Goal: Information Seeking & Learning: Understand process/instructions

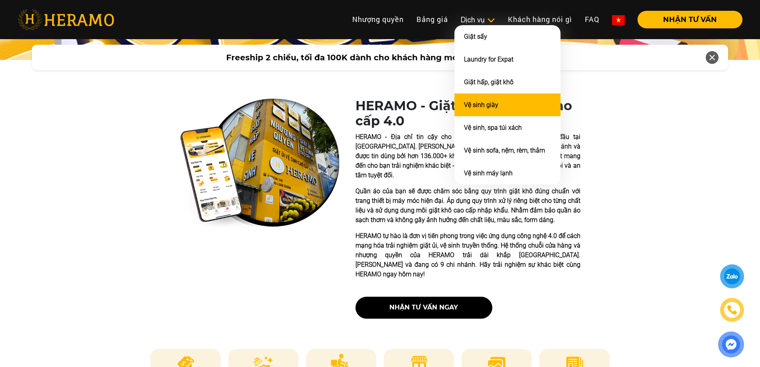
scroll to position [160, 0]
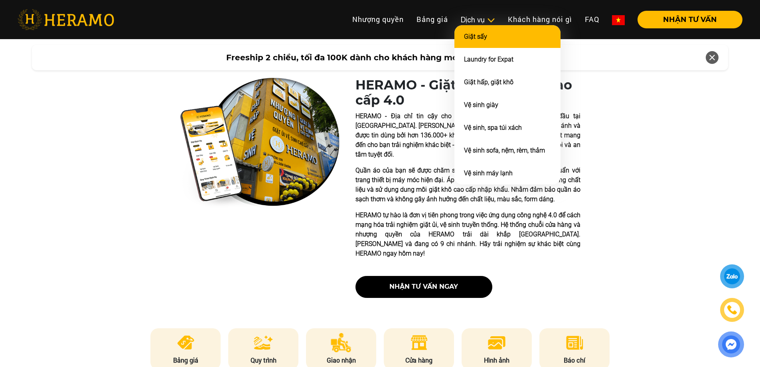
click at [486, 40] on li "Giặt sấy" at bounding box center [507, 36] width 106 height 23
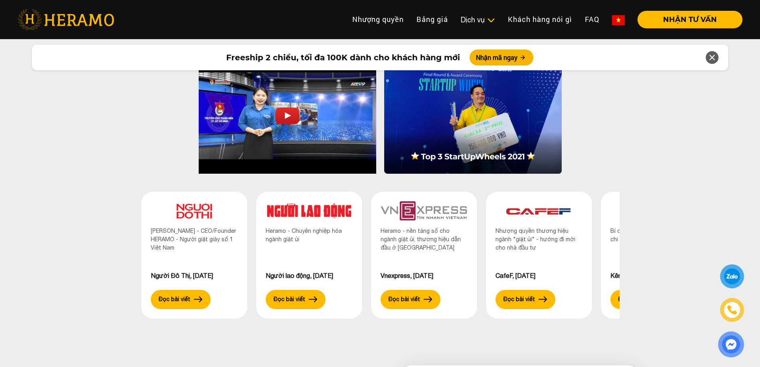
scroll to position [2363, 0]
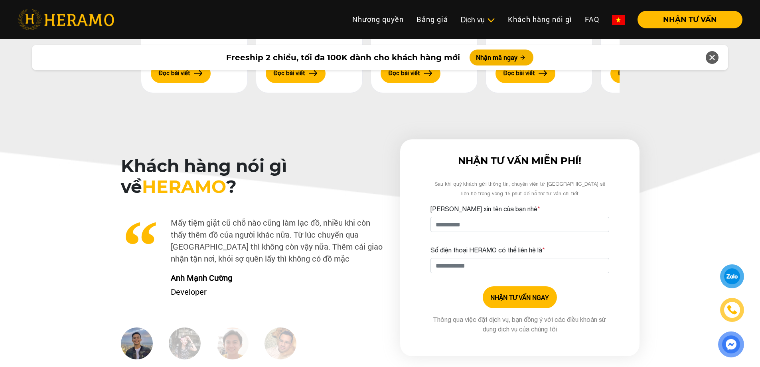
click at [735, 274] on div at bounding box center [732, 276] width 16 height 16
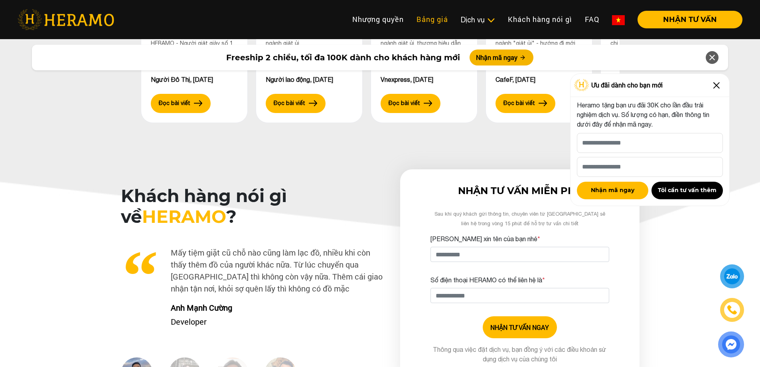
click at [433, 16] on link "Bảng giá" at bounding box center [432, 19] width 44 height 17
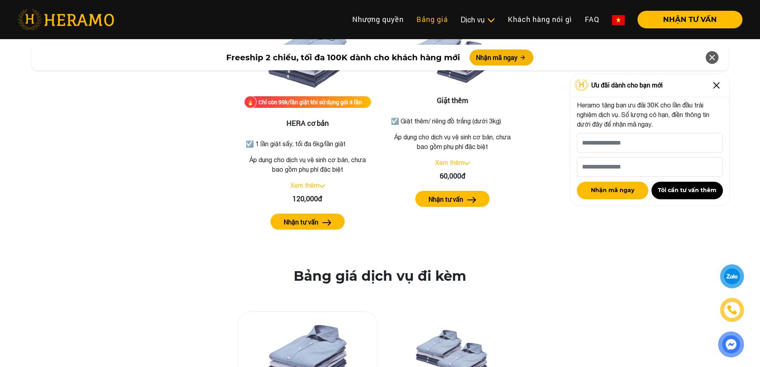
scroll to position [929, 0]
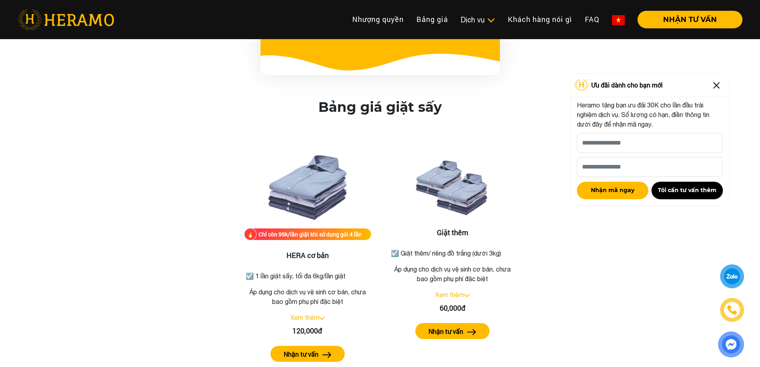
click at [717, 82] on img at bounding box center [716, 85] width 13 height 13
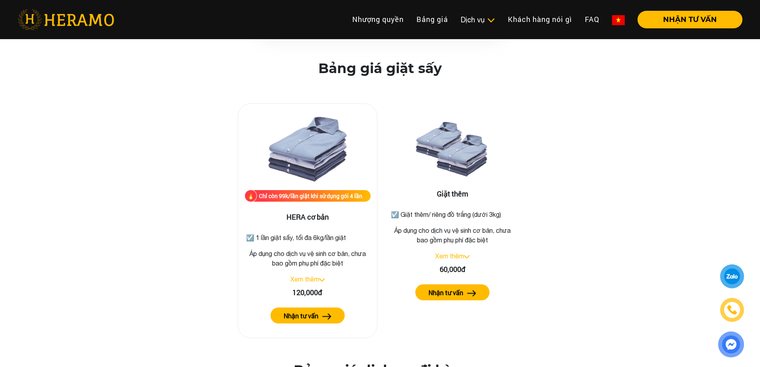
scroll to position [969, 0]
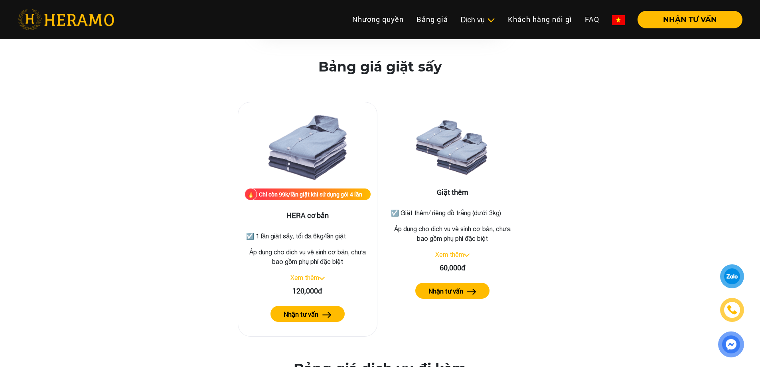
click at [315, 274] on link "Xem thêm" at bounding box center [304, 277] width 29 height 7
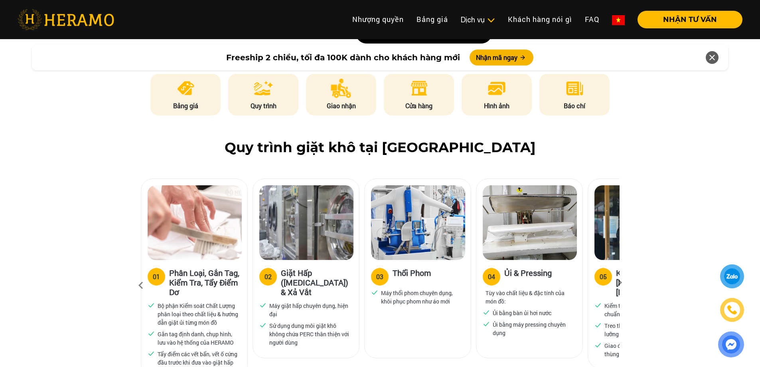
scroll to position [104, 0]
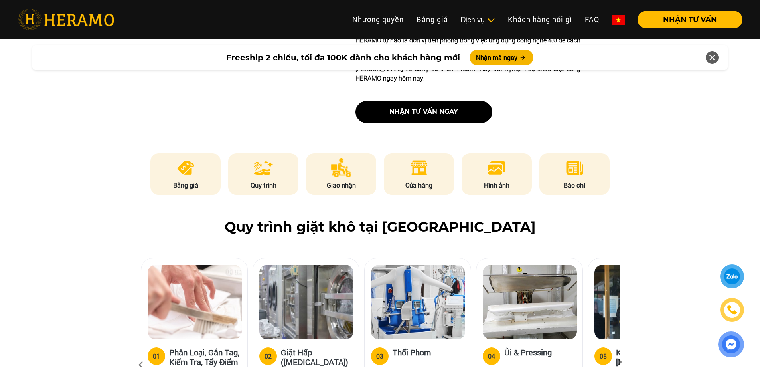
scroll to position [479, 0]
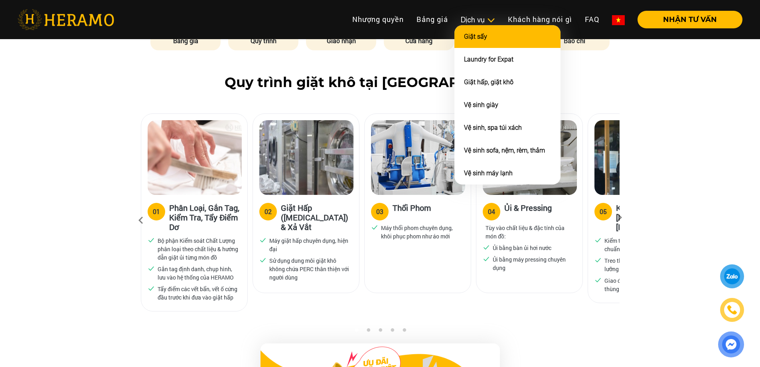
click at [480, 37] on link "Giặt sấy" at bounding box center [475, 37] width 23 height 8
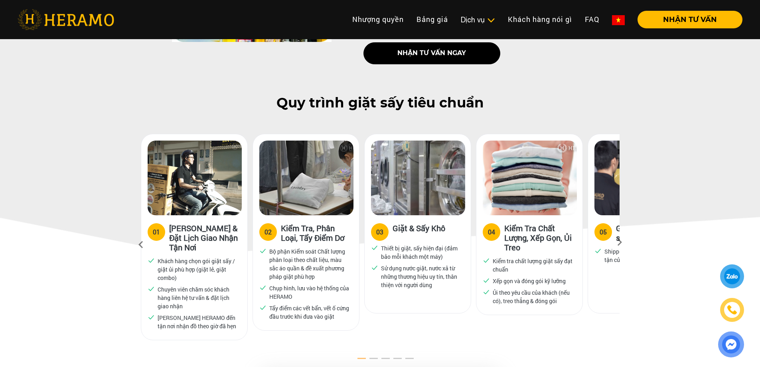
scroll to position [339, 0]
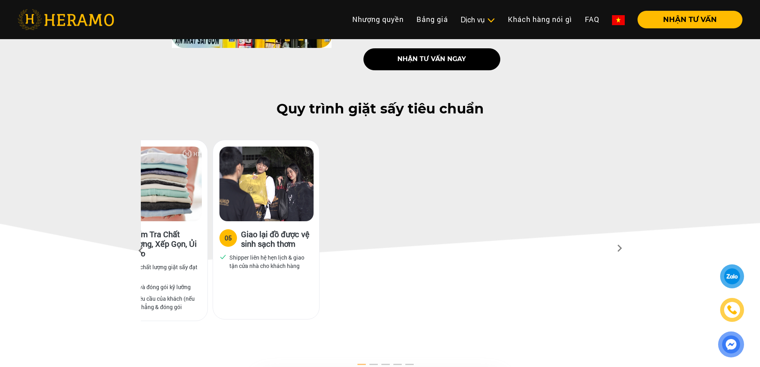
drag, startPoint x: 545, startPoint y: 251, endPoint x: 190, endPoint y: 265, distance: 354.9
click at [188, 268] on ul "Kiểm tra chất lượng giặt sấy đạt chuẩn Xếp gọn và đóng gói kỹ lưỡng Ủi theo yêu…" at bounding box center [154, 287] width 93 height 48
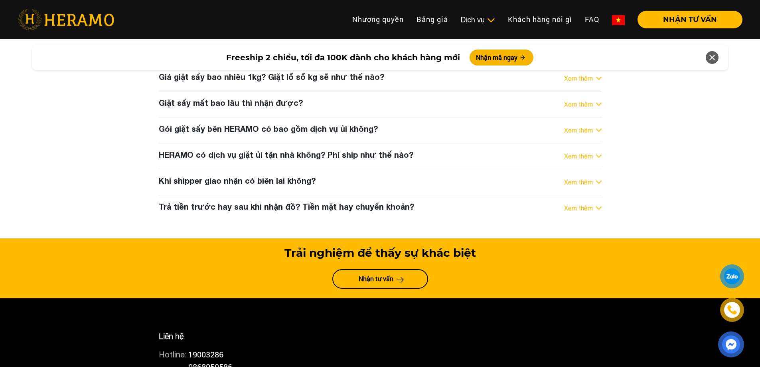
scroll to position [3052, 0]
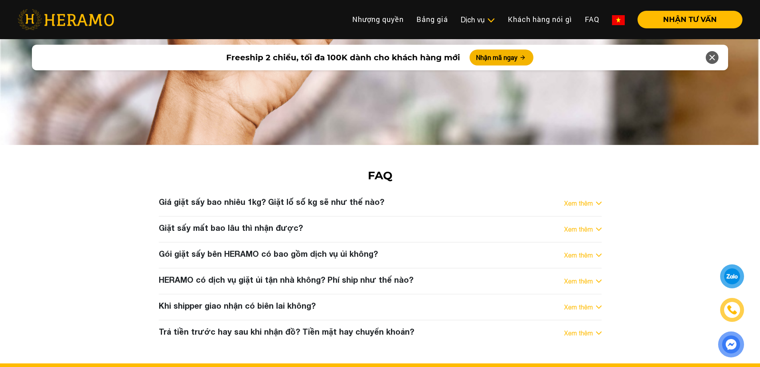
click at [594, 198] on div "Xem thêm" at bounding box center [583, 203] width 38 height 10
click at [591, 198] on link "Xem thêm" at bounding box center [578, 203] width 29 height 10
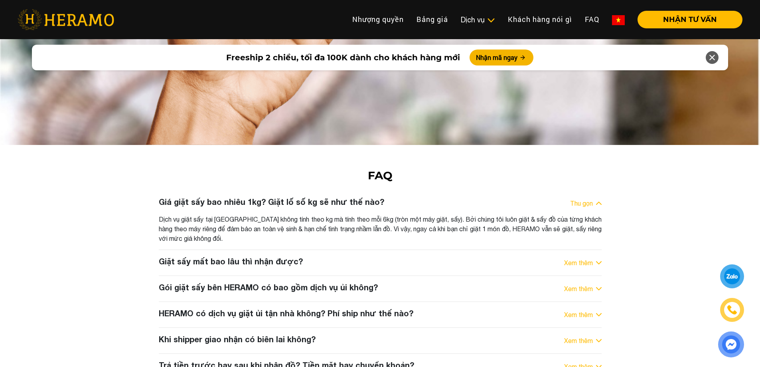
click at [591, 258] on link "Xem thêm" at bounding box center [578, 263] width 29 height 10
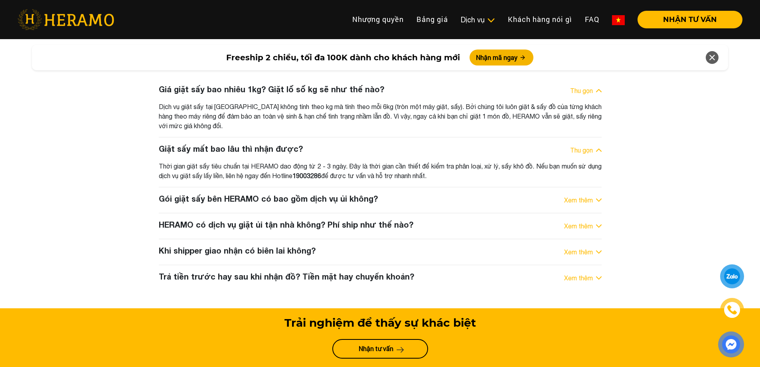
scroll to position [3172, 0]
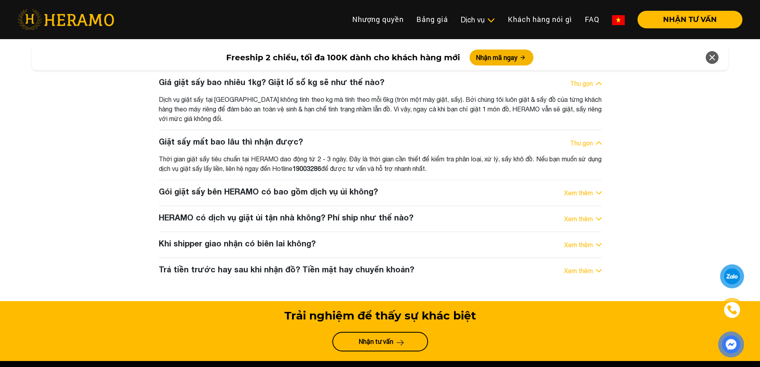
click at [590, 266] on link "Xem thêm" at bounding box center [578, 271] width 29 height 10
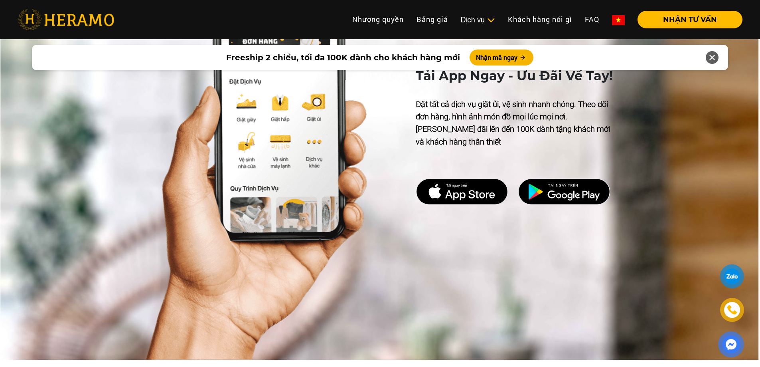
scroll to position [2733, 0]
